Goal: Task Accomplishment & Management: Use online tool/utility

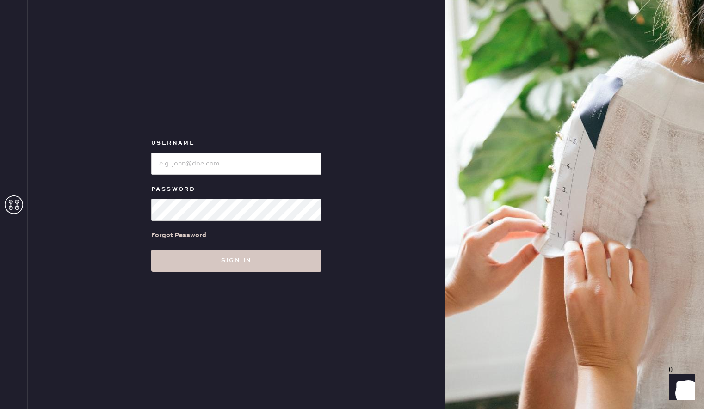
click at [235, 141] on label "Username" at bounding box center [236, 143] width 170 height 11
click at [237, 160] on input "loginName" at bounding box center [236, 164] width 170 height 22
type input "reformationgeorgetown"
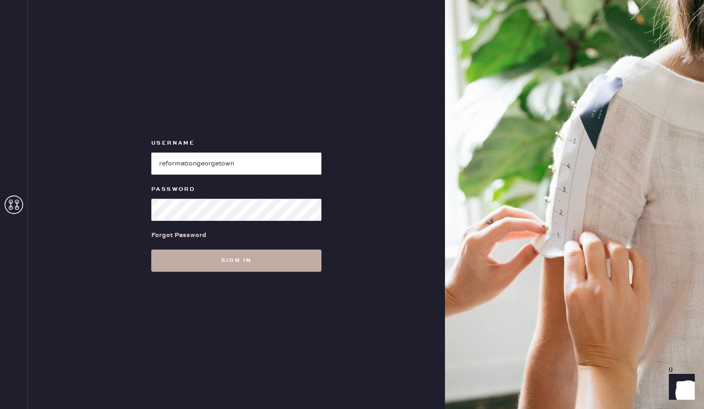
click at [277, 263] on button "Sign in" at bounding box center [236, 261] width 170 height 22
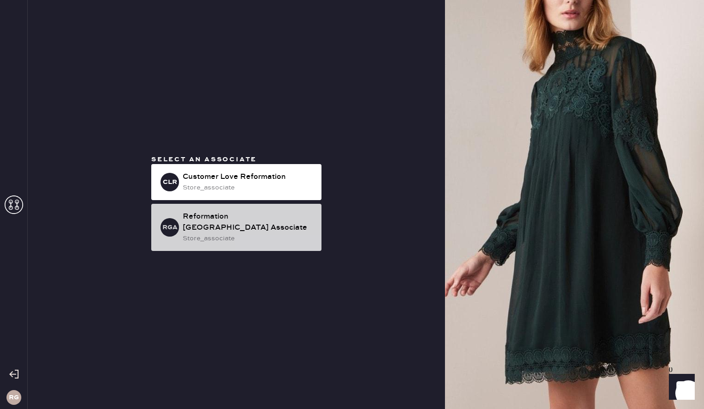
click at [249, 239] on div "RGA Reformation [GEOGRAPHIC_DATA] Associate store_associate" at bounding box center [236, 227] width 170 height 47
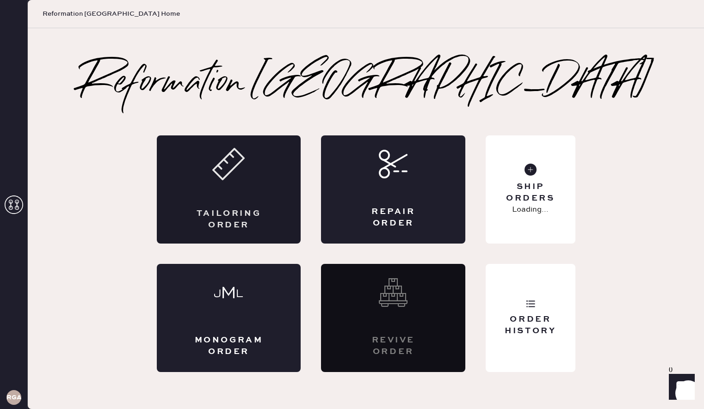
click at [201, 181] on div "Tailoring Order" at bounding box center [229, 190] width 144 height 108
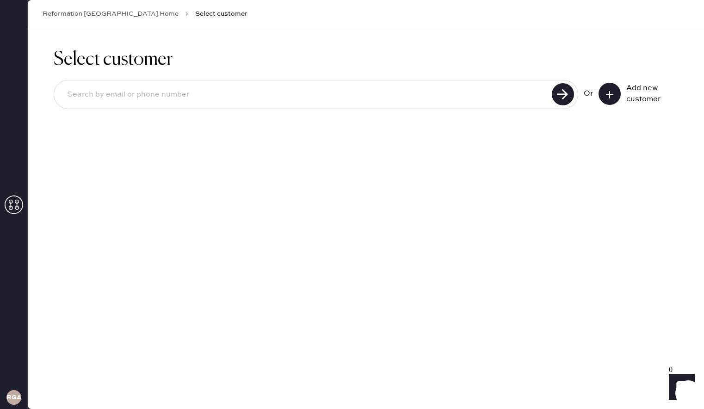
click at [157, 97] on input at bounding box center [304, 94] width 489 height 21
type input "[EMAIL_ADDRESS][DOMAIN_NAME]"
click at [556, 93] on use at bounding box center [563, 94] width 22 height 22
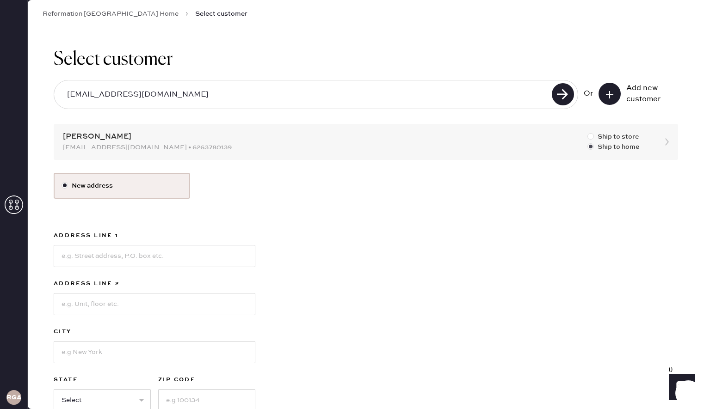
click at [590, 137] on div at bounding box center [590, 136] width 6 height 6
click at [588, 132] on input "Ship to store" at bounding box center [587, 132] width 0 height 0
radio input "true"
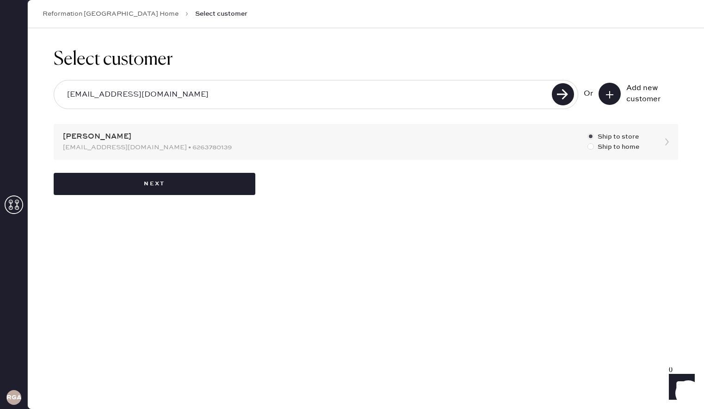
click at [593, 148] on div at bounding box center [590, 146] width 6 height 6
click at [588, 142] on input "Ship to home" at bounding box center [587, 142] width 0 height 0
radio input "true"
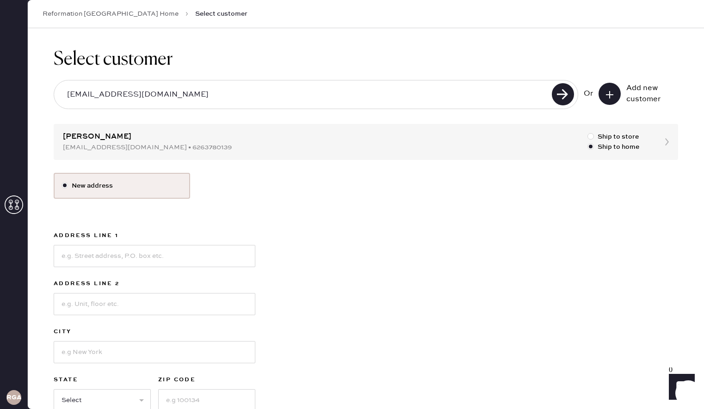
click at [587, 139] on div "Select customer [EMAIL_ADDRESS][DOMAIN_NAME] Or Add new customer [PERSON_NAME] …" at bounding box center [366, 246] width 676 height 437
click at [588, 138] on div at bounding box center [590, 136] width 6 height 6
click at [588, 132] on input "Ship to store" at bounding box center [587, 132] width 0 height 0
radio input "true"
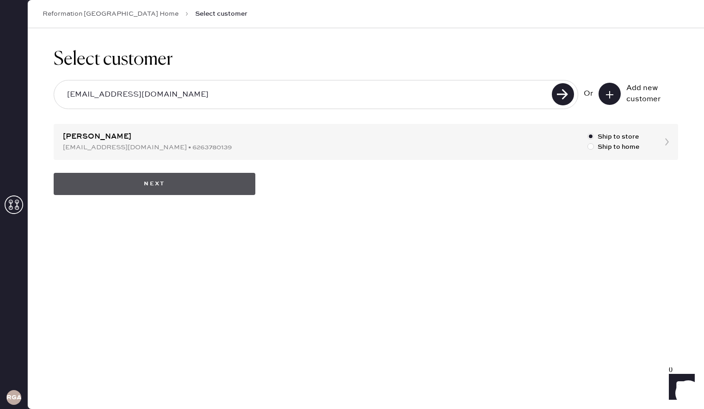
click at [213, 183] on button "Next" at bounding box center [155, 184] width 202 height 22
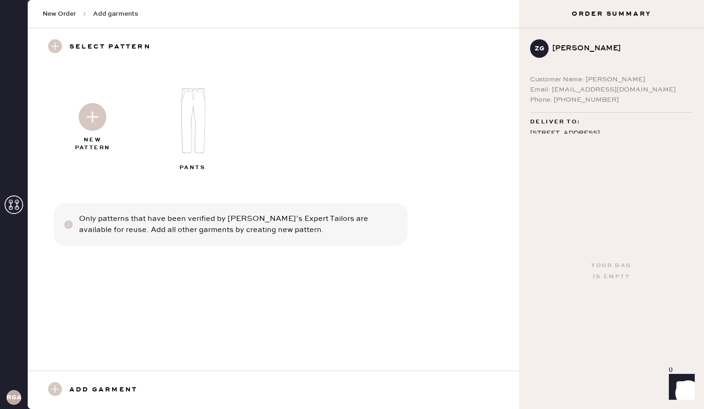
click at [186, 141] on img at bounding box center [193, 121] width 100 height 80
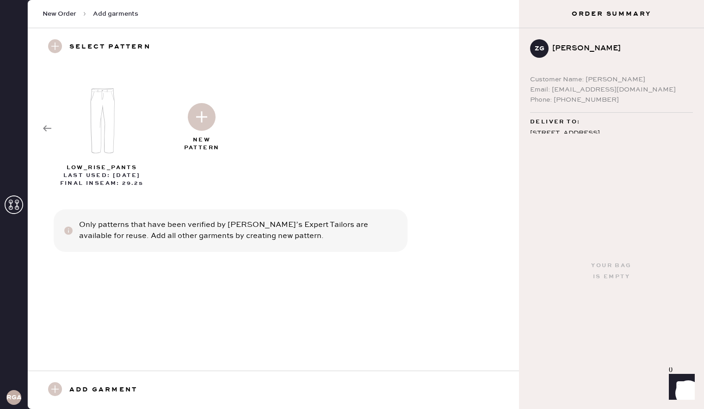
click at [82, 395] on h3 "Add garment" at bounding box center [103, 391] width 68 height 16
click at [58, 391] on use at bounding box center [55, 390] width 14 height 14
click at [104, 119] on img at bounding box center [103, 121] width 100 height 80
select select "4"
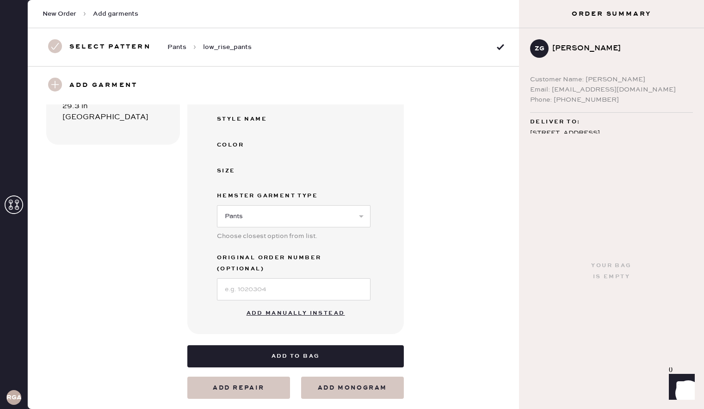
click at [302, 304] on button "Add manually instead" at bounding box center [296, 313] width 110 height 19
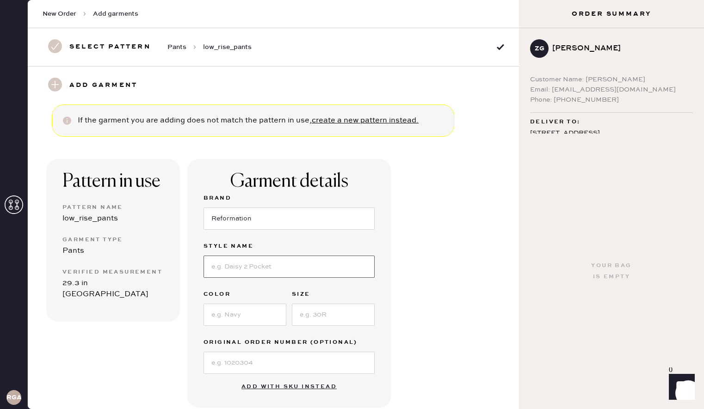
click at [266, 272] on input at bounding box center [289, 267] width 171 height 22
click at [257, 262] on input at bounding box center [289, 267] width 171 height 22
type input "VIDA"
